Goal: Information Seeking & Learning: Find specific fact

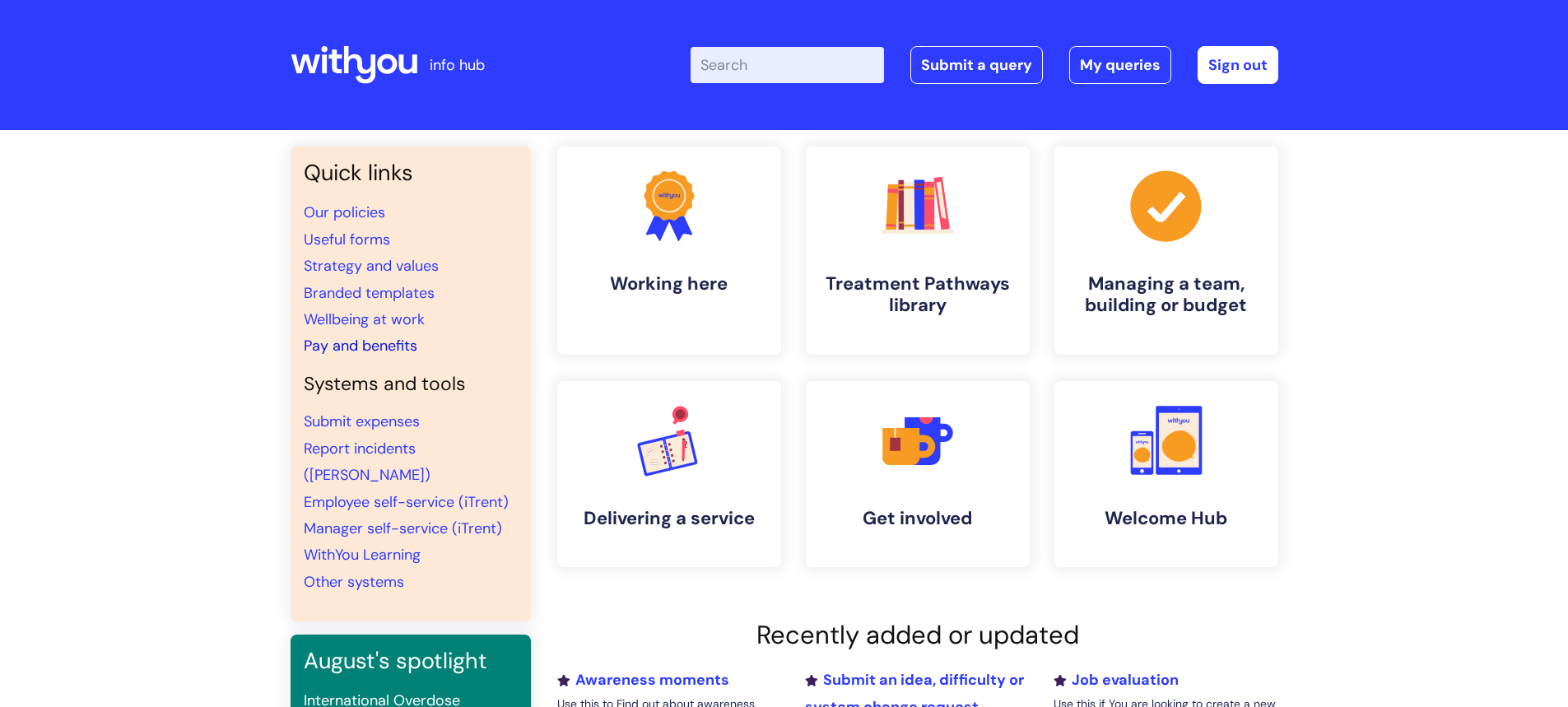
click at [346, 345] on link "Pay and benefits" at bounding box center [360, 346] width 114 height 20
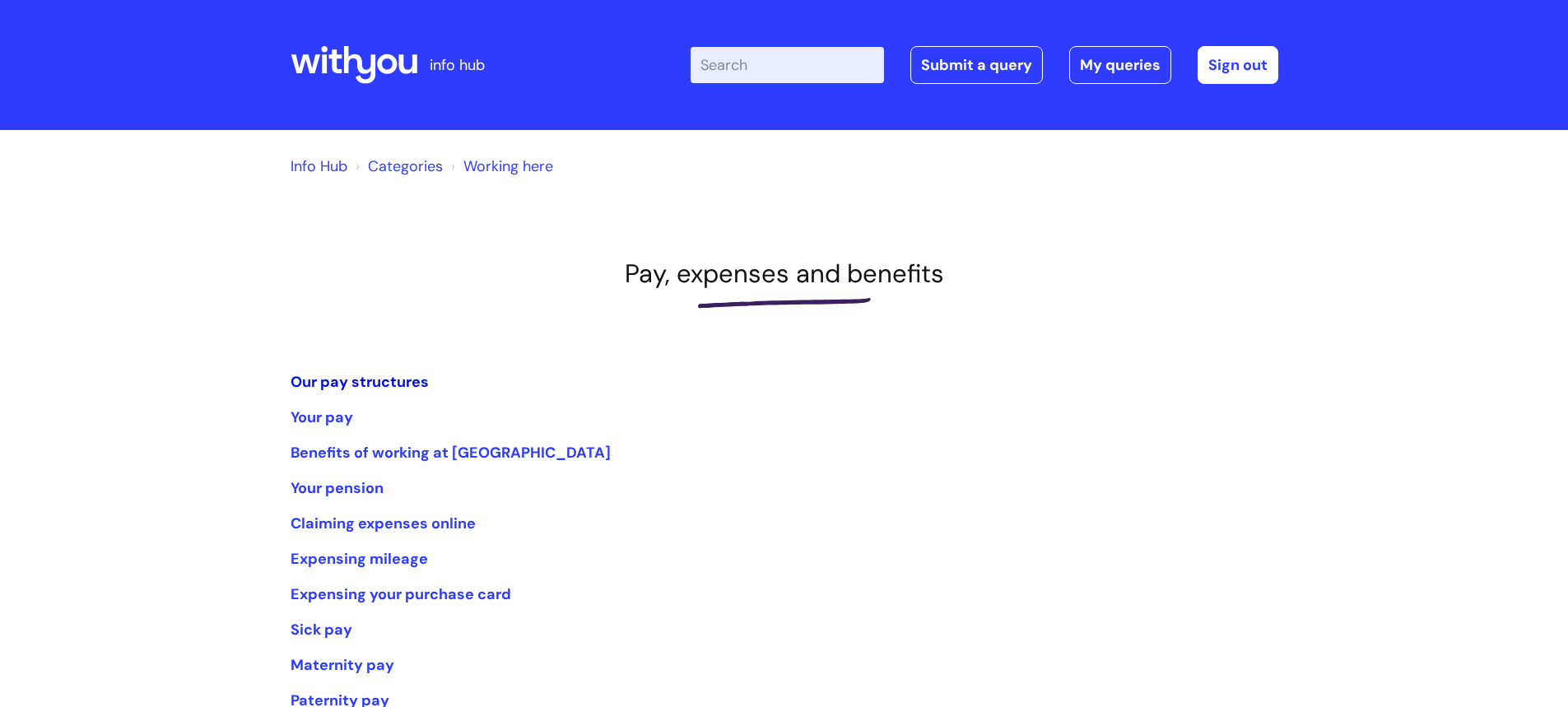
click at [389, 385] on link "Our pay structures" at bounding box center [359, 382] width 138 height 20
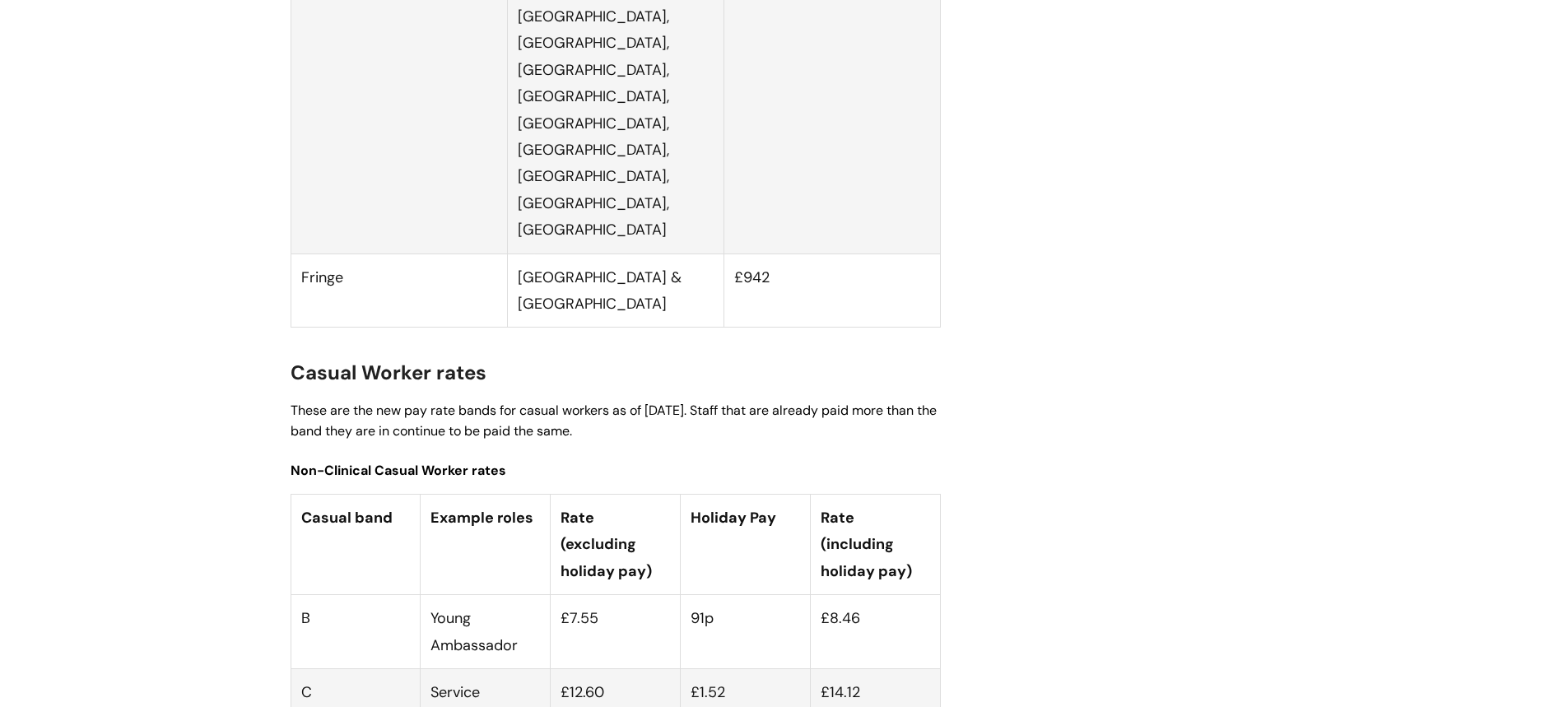
scroll to position [4278, 0]
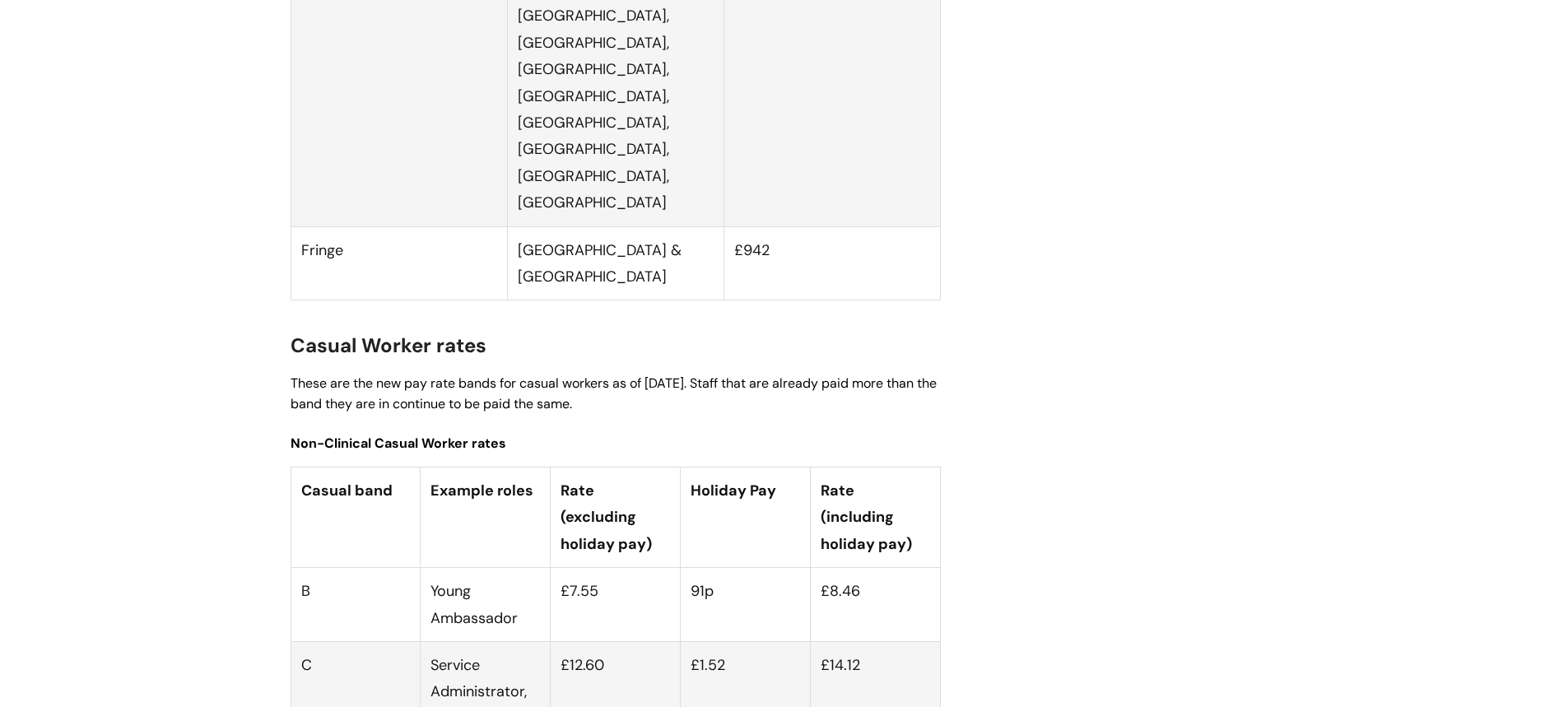
drag, startPoint x: 300, startPoint y: 442, endPoint x: 893, endPoint y: 479, distance: 594.2
copy tr "D Recovery Worker, YP Worker, Navigator, Data Officer (Services) £12.90 £1.56 £…"
